Goal: Task Accomplishment & Management: Use online tool/utility

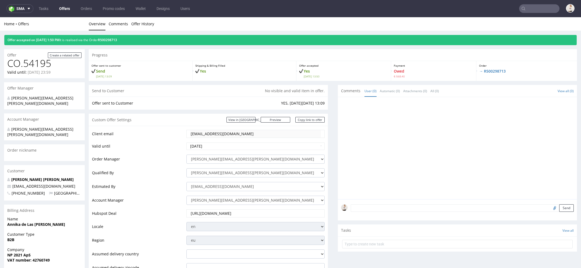
scroll to position [157, 0]
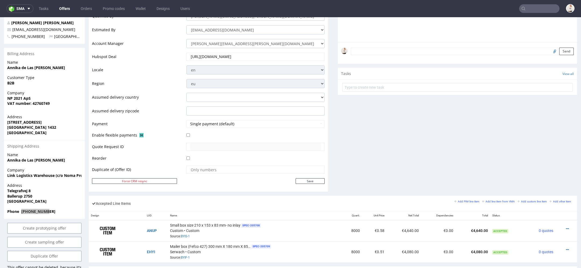
click at [68, 5] on link "Offers" at bounding box center [64, 8] width 17 height 9
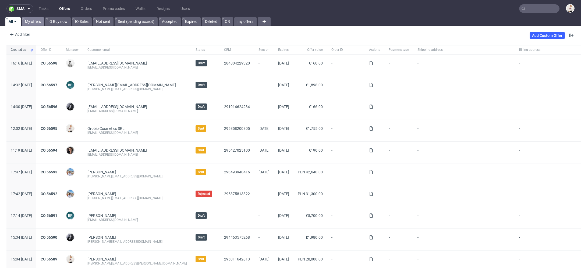
click at [37, 23] on link "My offers" at bounding box center [33, 21] width 22 height 9
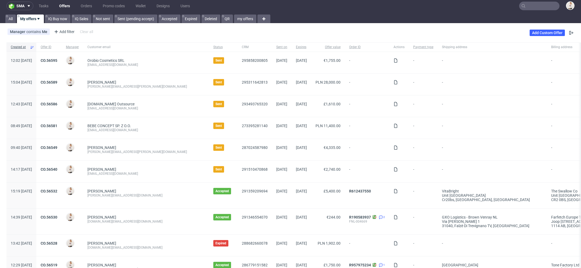
scroll to position [4, 0]
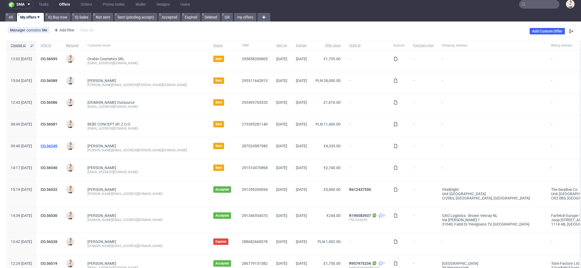
click at [57, 146] on link "CO.56549" at bounding box center [49, 146] width 17 height 4
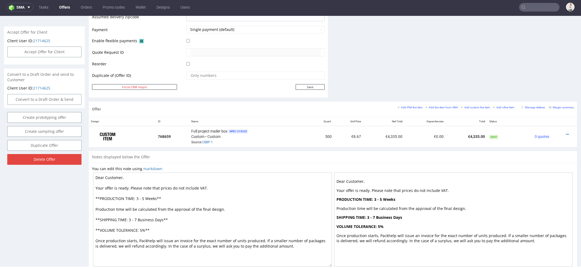
scroll to position [255, 0]
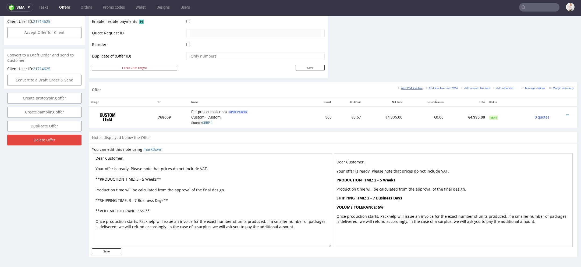
click at [403, 87] on small "Add PIM line item" at bounding box center [409, 88] width 25 height 3
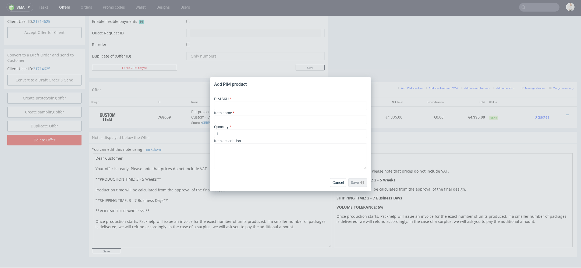
click at [244, 98] on div "PIM SKU" at bounding box center [290, 103] width 153 height 14
click at [244, 104] on input "text" at bounding box center [290, 106] width 153 height 9
paste input "czyli SKU box--mailer-box--79--cardboard-white-one-side--print-eco-color--foil-…"
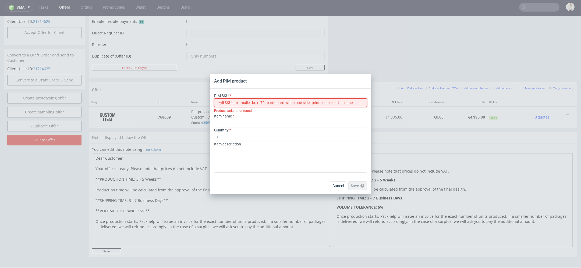
drag, startPoint x: 226, startPoint y: 103, endPoint x: 207, endPoint y: 102, distance: 19.2
click at [207, 102] on div "Add PIM product PIM SKU czyli SKU box--mailer-box--79--cardboard-white-one-side…" at bounding box center [290, 134] width 581 height 268
drag, startPoint x: 225, startPoint y: 103, endPoint x: 199, endPoint y: 101, distance: 26.1
click at [199, 101] on div "Add PIM product PIM SKU SKU box--mailer-box--79--cardboard-white-one-side--prin…" at bounding box center [290, 134] width 581 height 268
type input "box--mailer-box--79--cardboard-white-one-side--print-eco-color--foil-none"
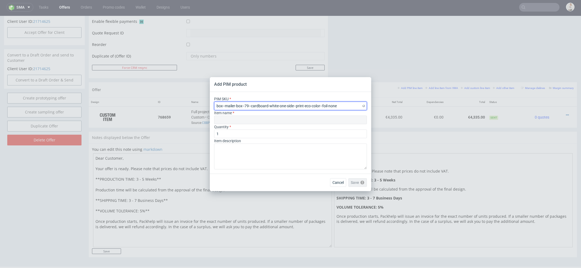
type input "Mailer Box"
type input "box--mailer-box--79--cardboard-white-one-side--print-eco-color--foil-none"
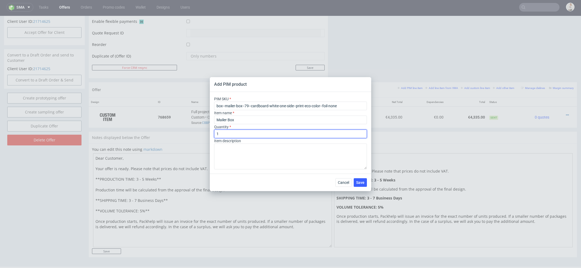
click at [246, 133] on input "1" at bounding box center [290, 134] width 153 height 9
type input "150"
click at [360, 185] on button "Save" at bounding box center [360, 182] width 13 height 9
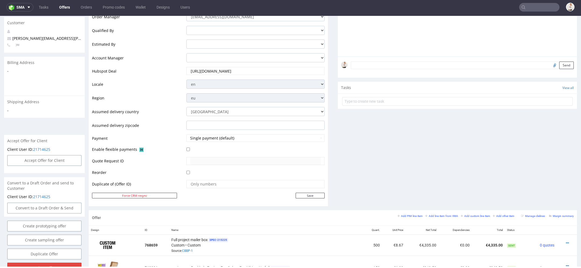
scroll to position [279, 0]
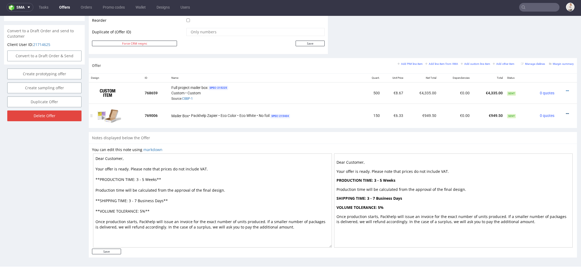
click at [566, 112] on icon at bounding box center [567, 114] width 3 height 4
click at [537, 65] on span "Edit item price" at bounding box center [542, 62] width 43 height 5
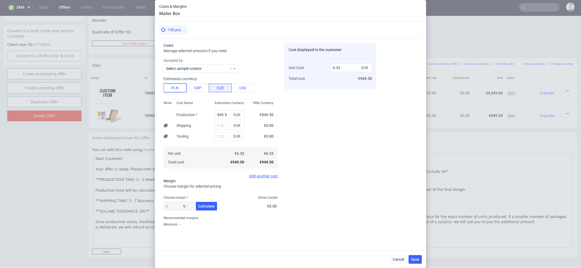
click at [173, 88] on button "PLN" at bounding box center [175, 88] width 23 height 9
type input "1.48"
click at [220, 116] on input "949.5" at bounding box center [230, 115] width 30 height 9
type input "48"
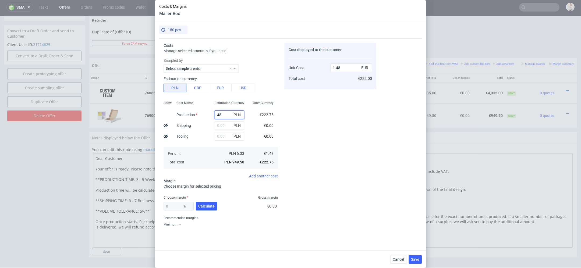
type input "0.08"
type input "4850"
type input "7.59"
type input "4850"
click at [369, 153] on div "Cost displayed to the customer Unit Cost Total cost 7.59 EUR €1,138.50" at bounding box center [330, 136] width 92 height 186
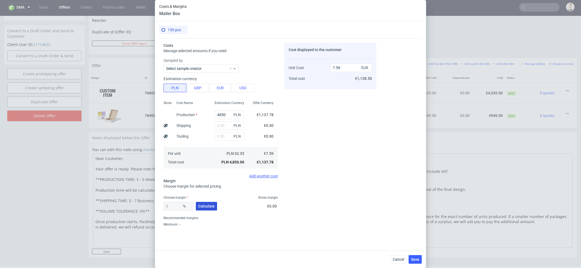
click at [208, 207] on span "Calculate" at bounding box center [206, 206] width 16 height 4
type input "38.49"
type input "12.33"
drag, startPoint x: 177, startPoint y: 208, endPoint x: 134, endPoint y: 205, distance: 43.1
click at [134, 205] on div "Costs & Margins Mailer Box 150 pcs Costs Manage selected amounts if you need Sa…" at bounding box center [290, 134] width 581 height 268
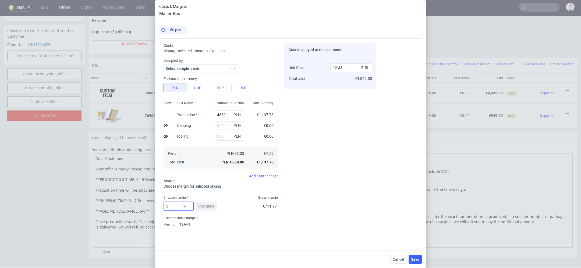
type input "55"
type input "16.86"
click at [259, 229] on div "Costs Manage selected amounts if you need Sampled by Select sample creator Esti…" at bounding box center [290, 142] width 262 height 208
click at [172, 208] on input "55" at bounding box center [179, 206] width 30 height 9
type input "5"
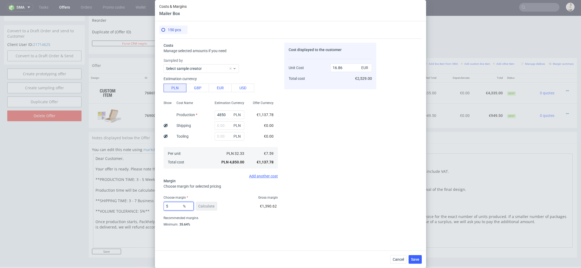
type input "7.98"
type input "50"
type input "15.17"
type input "50"
click at [307, 224] on div "Cost displayed to the customer Unit Cost Total cost 15.17 EUR €2,275.50" at bounding box center [330, 136] width 92 height 186
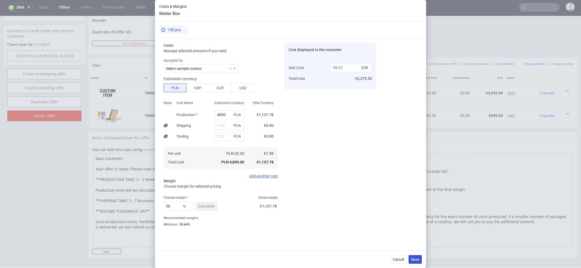
click at [415, 259] on span "Save" at bounding box center [415, 260] width 8 height 4
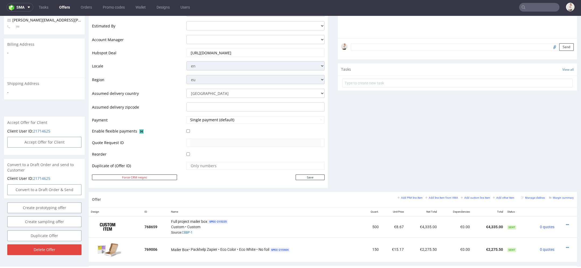
scroll to position [0, 0]
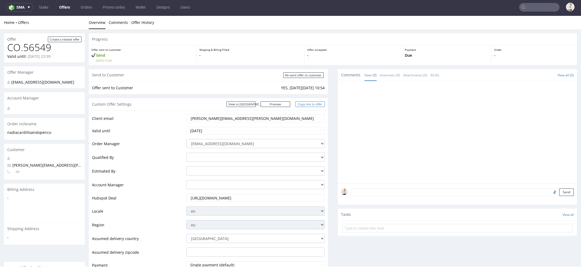
click at [307, 106] on link "Copy link to offer" at bounding box center [310, 104] width 30 height 6
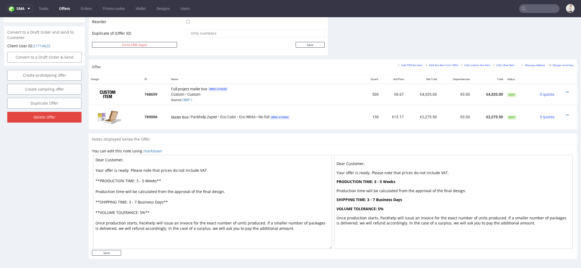
scroll to position [264, 0]
